Goal: Task Accomplishment & Management: Complete application form

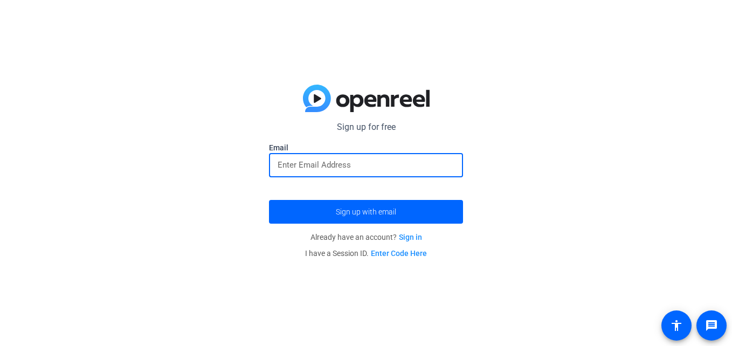
click at [364, 162] on input "email" at bounding box center [366, 165] width 177 height 13
type input "[EMAIL_ADDRESS][DOMAIN_NAME]"
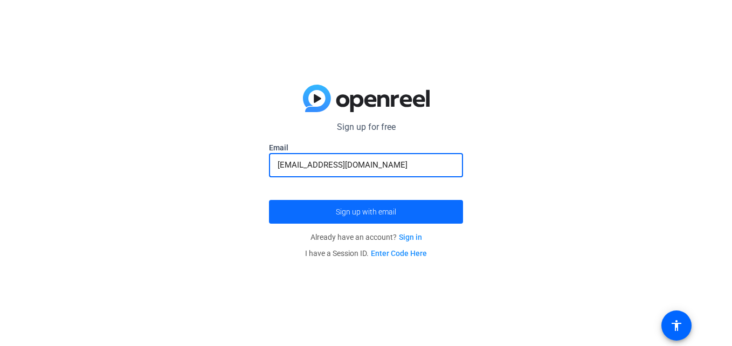
click at [359, 212] on span "Sign up with email" at bounding box center [366, 212] width 60 height 0
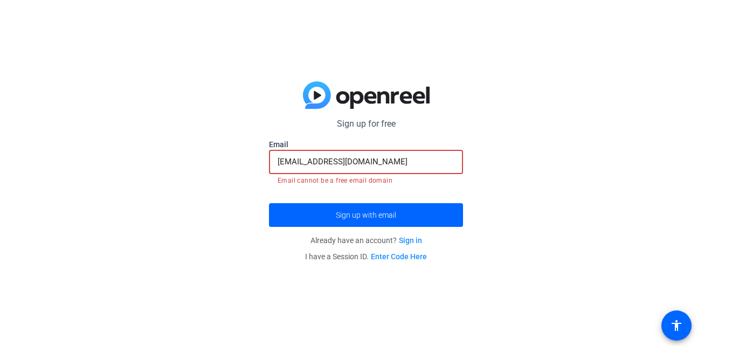
click at [404, 164] on input "jannisiamg0107@gmail.com" at bounding box center [366, 161] width 177 height 13
click at [442, 148] on label "Email" at bounding box center [366, 144] width 194 height 11
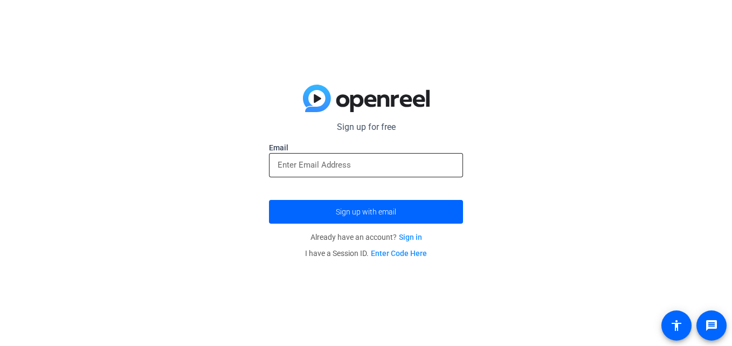
click at [364, 167] on input "email" at bounding box center [366, 165] width 177 height 13
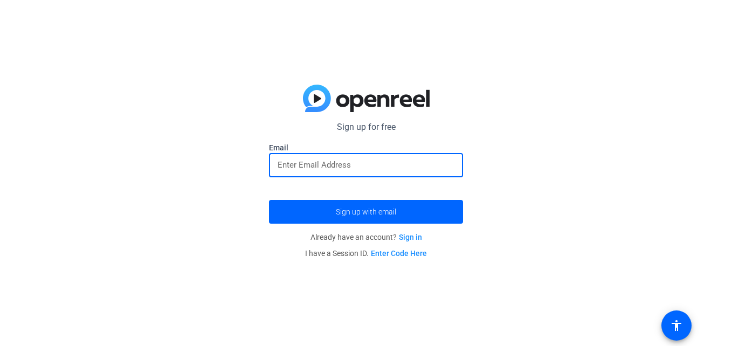
type input "[EMAIL_ADDRESS][DOMAIN_NAME]"
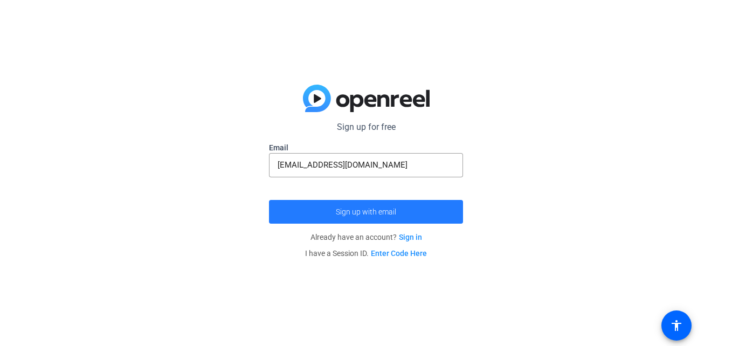
click at [369, 212] on span "Sign up with email" at bounding box center [366, 212] width 60 height 0
